Goal: Task Accomplishment & Management: Manage account settings

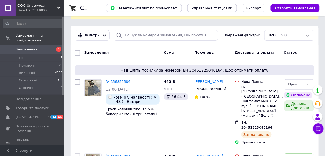
scroll to position [64, 0]
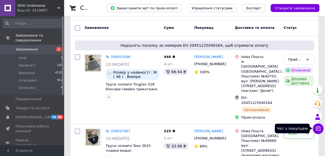
click at [321, 127] on icon at bounding box center [319, 129] width 5 height 5
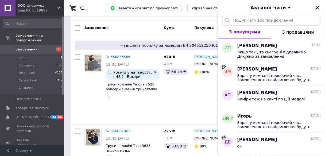
click at [317, 7] on icon "Закрити" at bounding box center [318, 8] width 4 height 4
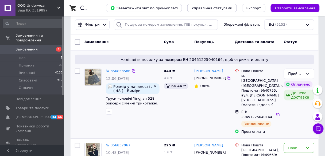
scroll to position [43, 0]
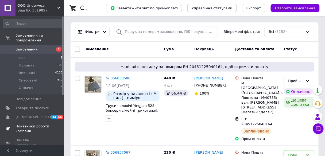
click at [27, 124] on span "Показники роботи компанії" at bounding box center [33, 129] width 34 height 10
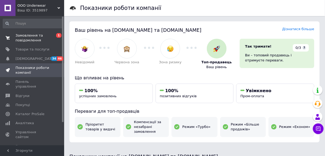
click at [37, 38] on span "Замовлення та повідомлення" at bounding box center [33, 38] width 34 height 10
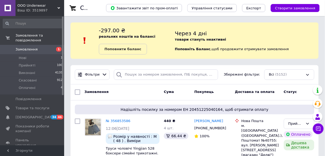
click at [127, 40] on div "-297.00 ₴ реальних коштів на балансі Поповнити баланс" at bounding box center [137, 41] width 76 height 28
click at [143, 89] on div "Замовлення" at bounding box center [121, 93] width 79 height 10
click at [34, 47] on span "Замовлення" at bounding box center [27, 49] width 22 height 5
click at [35, 125] on span "Показники роботи компанії" at bounding box center [33, 129] width 34 height 10
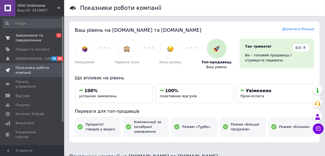
click at [39, 34] on span "Замовлення та повідомлення" at bounding box center [33, 38] width 34 height 10
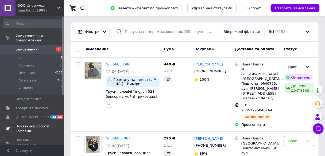
click at [32, 124] on span "Показники роботи компанії" at bounding box center [33, 129] width 34 height 10
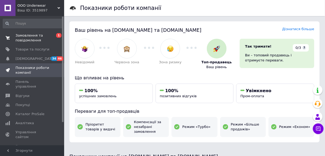
click at [39, 39] on span "Замовлення та повідомлення" at bounding box center [33, 38] width 34 height 10
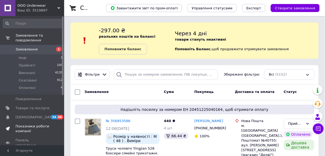
click at [31, 124] on span "Показники роботи компанії" at bounding box center [33, 129] width 34 height 10
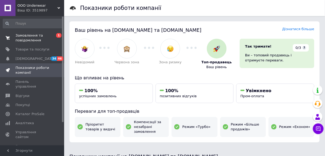
click at [38, 36] on span "Замовлення та повідомлення" at bounding box center [33, 38] width 34 height 10
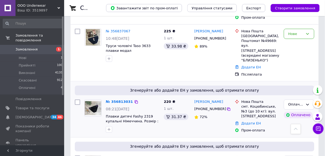
scroll to position [193, 0]
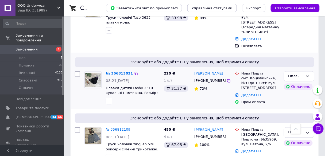
click at [115, 72] on link "№ 356813031" at bounding box center [119, 74] width 27 height 4
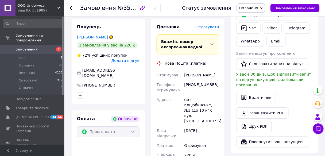
scroll to position [300, 0]
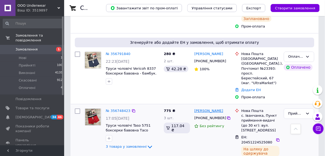
scroll to position [407, 0]
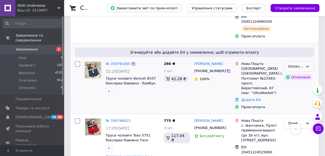
click at [310, 65] on icon at bounding box center [308, 67] width 4 height 4
click at [293, 73] on li "Прийнято" at bounding box center [300, 78] width 30 height 10
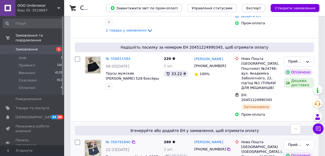
scroll to position [321, 0]
